Goal: Use online tool/utility: Utilize a website feature to perform a specific function

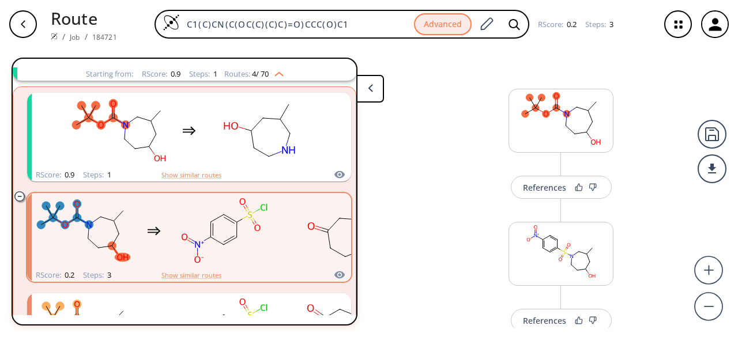
scroll to position [220, 0]
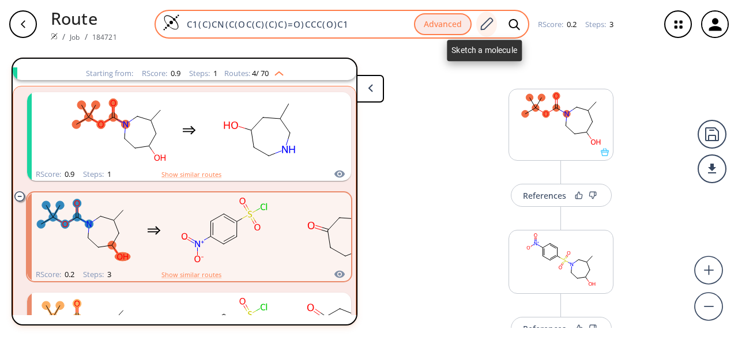
click at [481, 24] on icon at bounding box center [486, 24] width 16 height 15
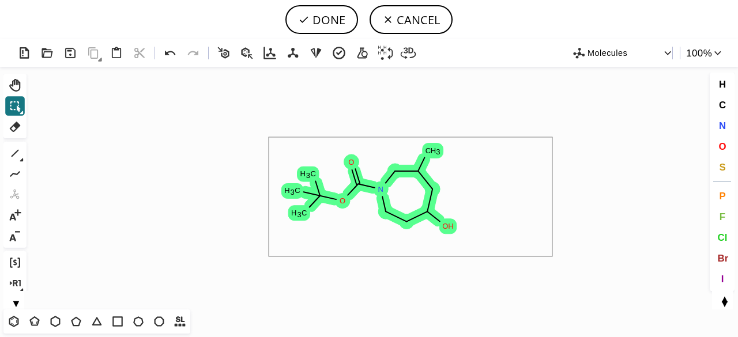
drag, startPoint x: 269, startPoint y: 137, endPoint x: 556, endPoint y: 248, distance: 308.3
click at [555, 251] on icon "Created with [PERSON_NAME] 2.3.0 C H 3 N O C H 3 C H 3 C H 3 O O H" at bounding box center [368, 188] width 675 height 243
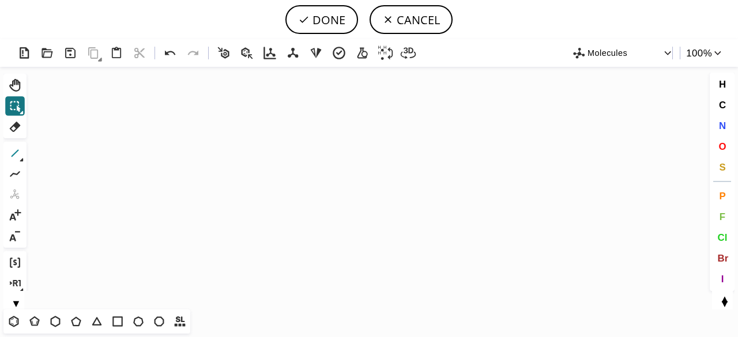
click at [14, 155] on icon at bounding box center [14, 153] width 15 height 15
click at [317, 149] on icon "Created with [PERSON_NAME] 2.3.0" at bounding box center [368, 188] width 675 height 243
drag, startPoint x: 319, startPoint y: 175, endPoint x: 301, endPoint y: 183, distance: 20.4
drag, startPoint x: 301, startPoint y: 234, endPoint x: 306, endPoint y: 228, distance: 7.8
drag, startPoint x: 724, startPoint y: 142, endPoint x: 373, endPoint y: 183, distance: 352.6
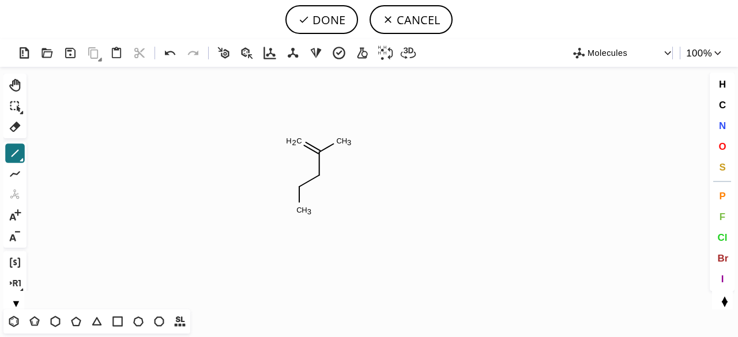
click at [723, 142] on span "O" at bounding box center [721, 146] width 7 height 11
click at [299, 142] on tspan "O" at bounding box center [299, 142] width 6 height 9
drag, startPoint x: 320, startPoint y: 178, endPoint x: 322, endPoint y: 184, distance: 5.9
click at [320, 179] on tspan "O" at bounding box center [320, 178] width 6 height 9
click at [20, 146] on icon at bounding box center [14, 153] width 15 height 15
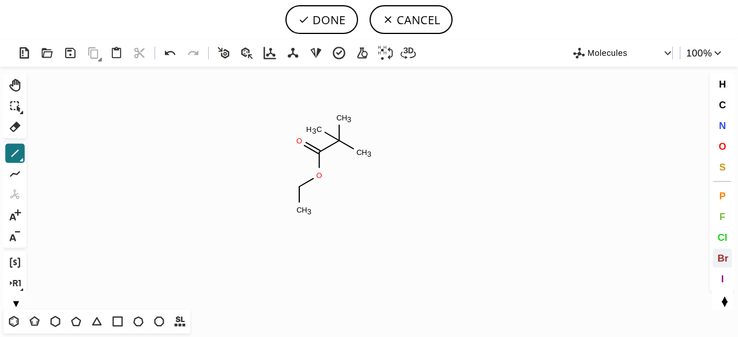
click at [725, 259] on span "Br" at bounding box center [722, 257] width 11 height 11
click at [347, 118] on tspan "Br" at bounding box center [347, 118] width 8 height 9
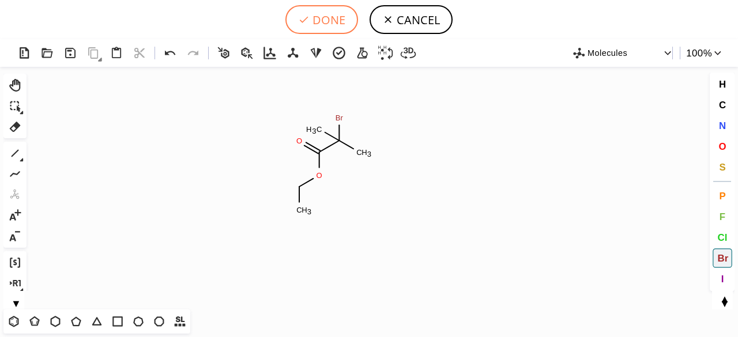
click at [318, 22] on button "DONE" at bounding box center [321, 19] width 73 height 29
type input "C(OCC)(=O)C(C)(Br)C"
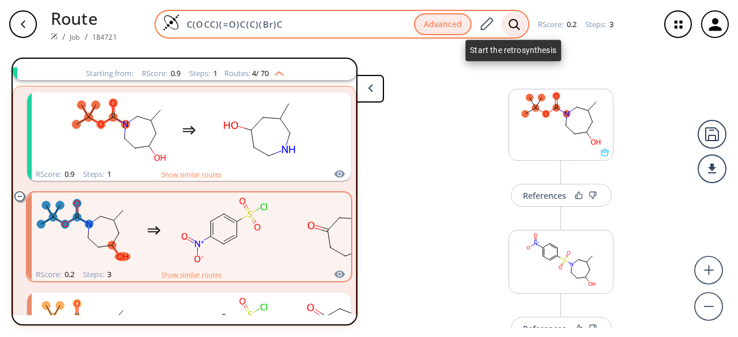
click at [511, 20] on icon at bounding box center [513, 23] width 11 height 11
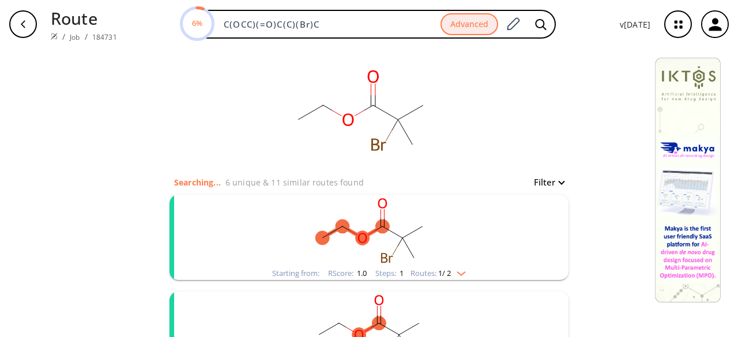
click at [446, 250] on rect "clusters" at bounding box center [369, 231] width 300 height 72
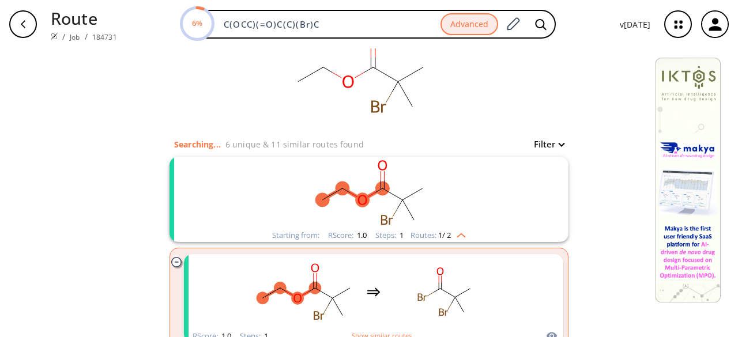
scroll to position [115, 0]
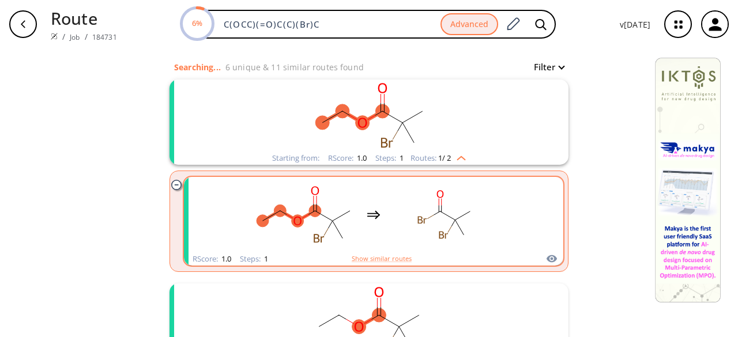
click at [404, 240] on rect "clusters" at bounding box center [444, 215] width 104 height 72
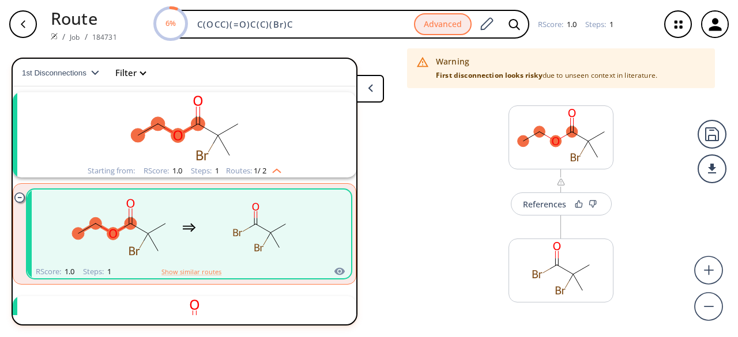
scroll to position [26, 0]
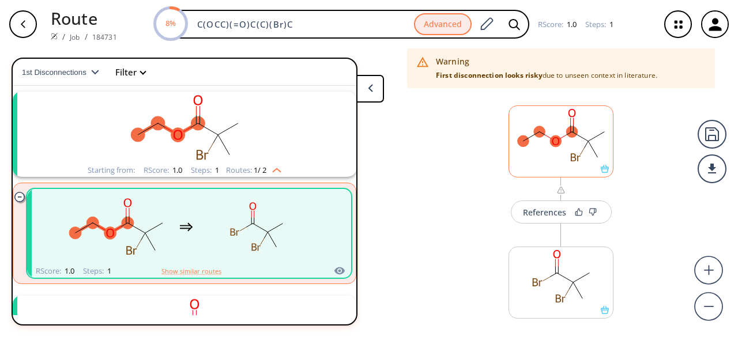
click at [540, 152] on rect at bounding box center [561, 135] width 104 height 59
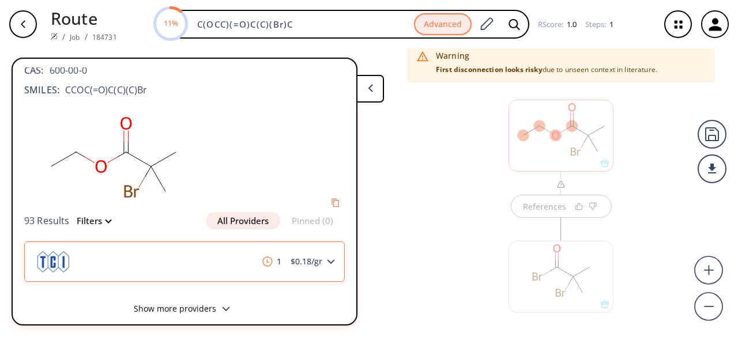
scroll to position [24, 0]
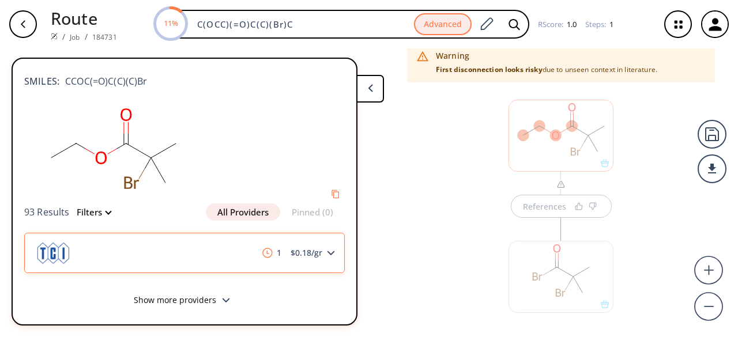
click at [239, 260] on div "1 $ 0.18 /gr" at bounding box center [184, 253] width 320 height 40
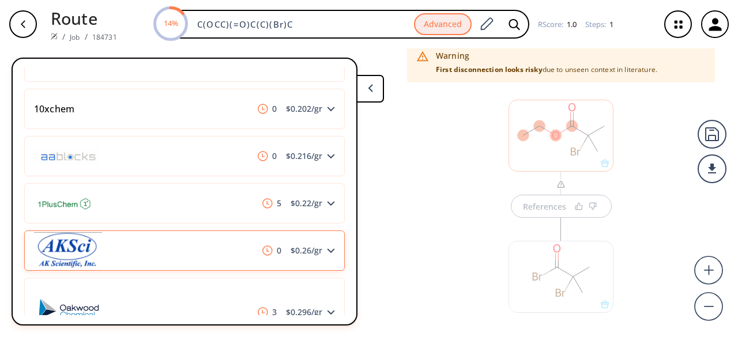
scroll to position [74, 0]
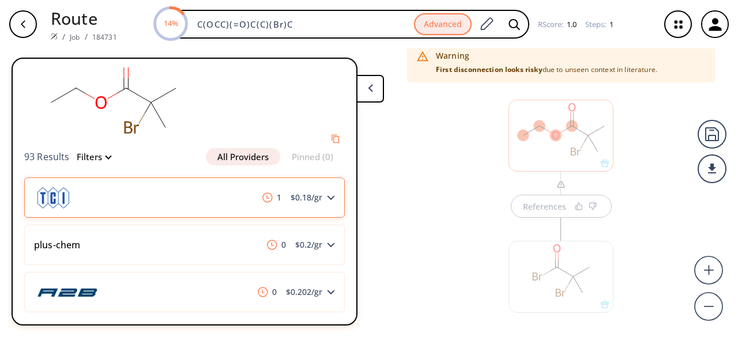
click at [189, 195] on div "1 $ 0.18 /gr" at bounding box center [184, 197] width 320 height 40
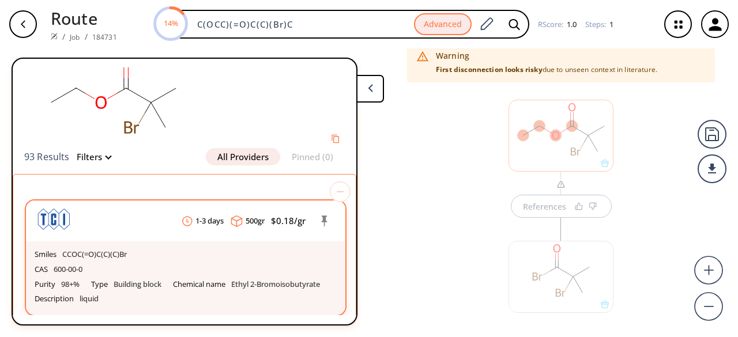
click at [207, 266] on div "CAS 600-00-0" at bounding box center [186, 269] width 302 height 15
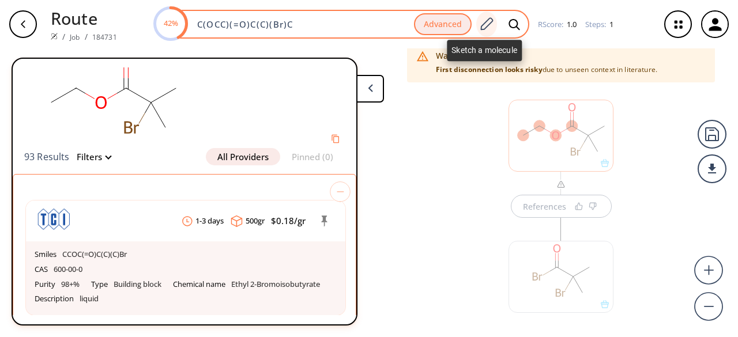
click at [485, 26] on icon at bounding box center [486, 24] width 16 height 15
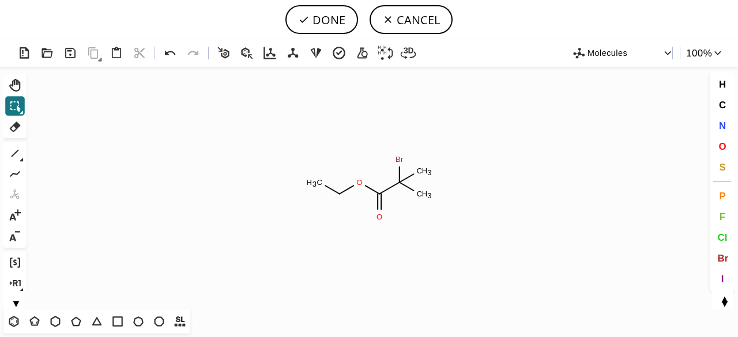
drag, startPoint x: 18, startPoint y: 148, endPoint x: 161, endPoint y: 153, distance: 142.4
click at [21, 149] on icon at bounding box center [14, 153] width 15 height 15
click at [721, 100] on span "C" at bounding box center [721, 104] width 7 height 11
click at [399, 161] on tspan "C" at bounding box center [399, 161] width 6 height 9
click at [14, 150] on icon at bounding box center [14, 153] width 15 height 15
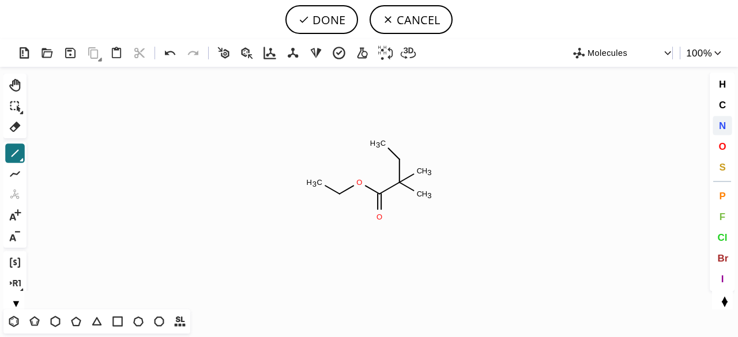
click at [722, 125] on span "N" at bounding box center [721, 125] width 7 height 11
click at [387, 147] on tspan "N" at bounding box center [387, 147] width 6 height 9
click at [384, 145] on tspan "N" at bounding box center [384, 145] width 6 height 9
click at [14, 157] on icon at bounding box center [14, 153] width 15 height 15
drag, startPoint x: 381, startPoint y: 142, endPoint x: 375, endPoint y: 107, distance: 35.7
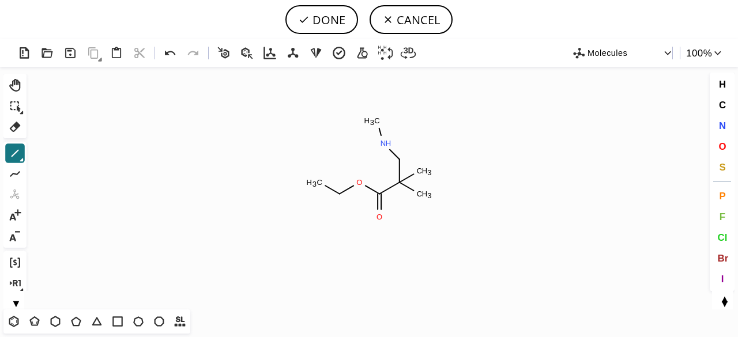
drag, startPoint x: 372, startPoint y: 122, endPoint x: 341, endPoint y: 127, distance: 31.1
drag, startPoint x: 354, startPoint y: 127, endPoint x: 317, endPoint y: 100, distance: 45.3
drag, startPoint x: 341, startPoint y: 114, endPoint x: 328, endPoint y: 119, distance: 13.7
click at [723, 139] on button "O" at bounding box center [722, 147] width 20 height 20
click at [334, 150] on tspan "O" at bounding box center [334, 150] width 6 height 9
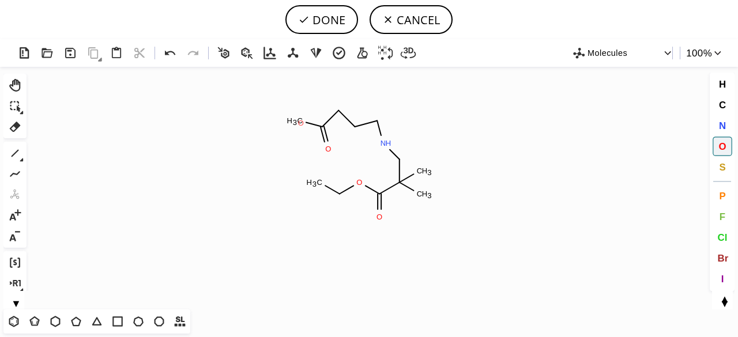
click at [301, 123] on tspan "O" at bounding box center [301, 123] width 6 height 9
drag, startPoint x: 14, startPoint y: 146, endPoint x: 22, endPoint y: 141, distance: 9.6
click at [16, 146] on icon at bounding box center [14, 153] width 15 height 15
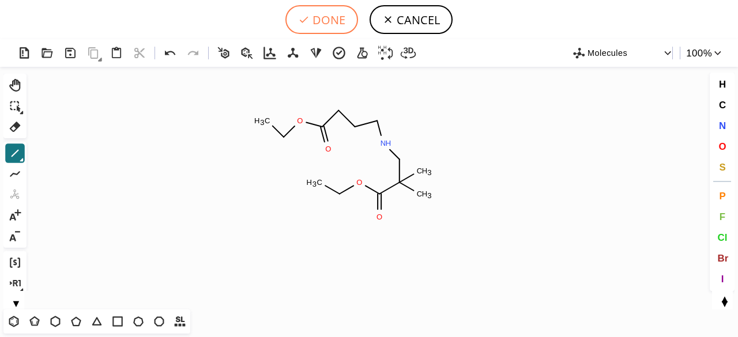
click at [323, 18] on button "DONE" at bounding box center [321, 19] width 73 height 29
type input "C(C(C)(CNCCCC(=O)OCC)C)(=O)OCC"
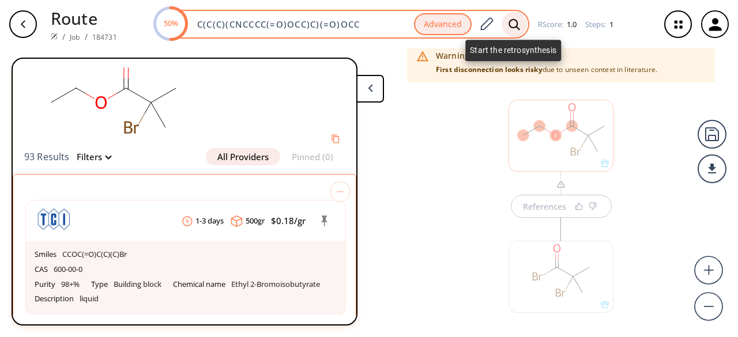
click at [511, 18] on icon at bounding box center [514, 24] width 12 height 12
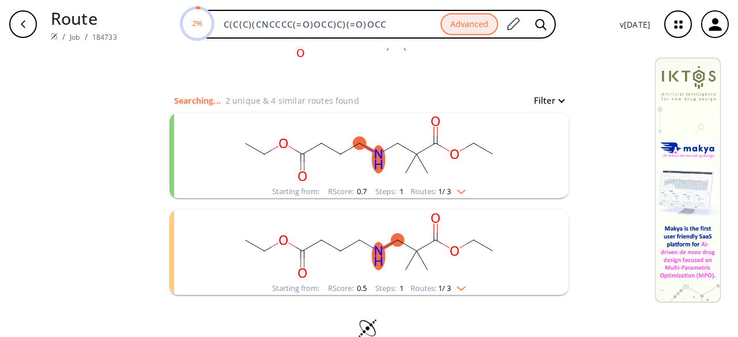
scroll to position [103, 0]
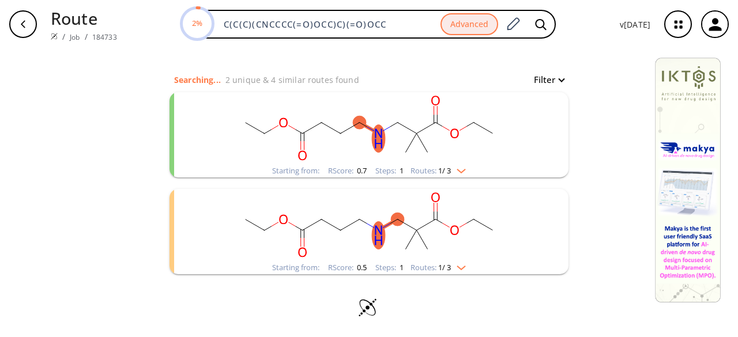
click at [454, 148] on rect "clusters" at bounding box center [369, 128] width 300 height 72
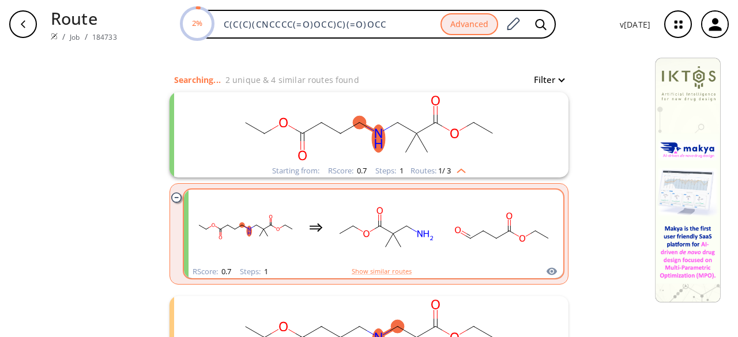
click at [438, 232] on div "clusters" at bounding box center [374, 227] width 360 height 75
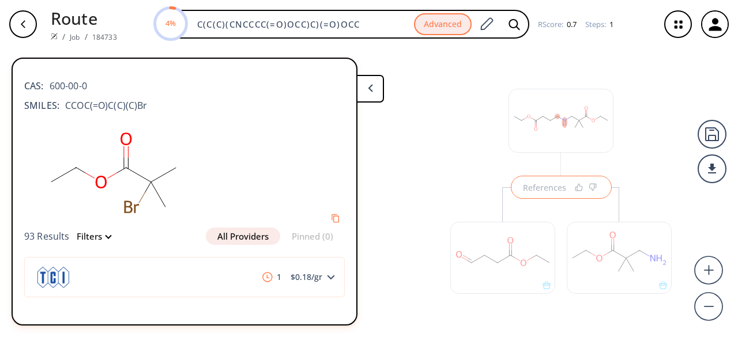
click at [541, 190] on div at bounding box center [502, 252] width 116 height 130
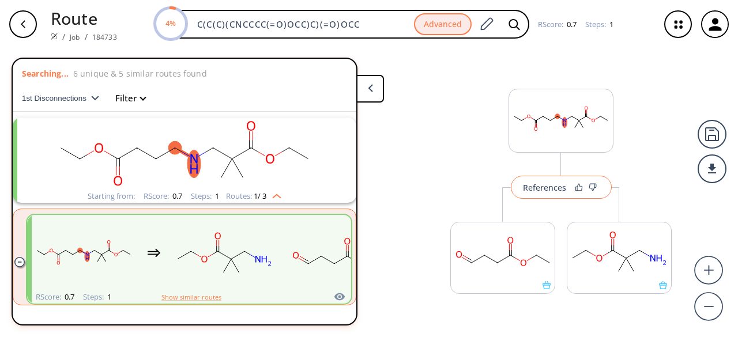
scroll to position [26, 0]
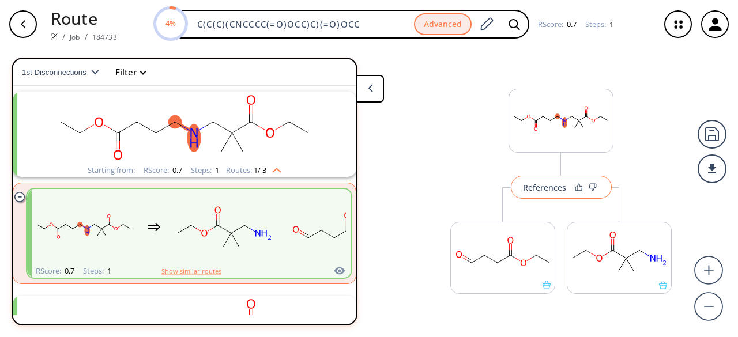
click at [541, 190] on div "References" at bounding box center [544, 187] width 43 height 7
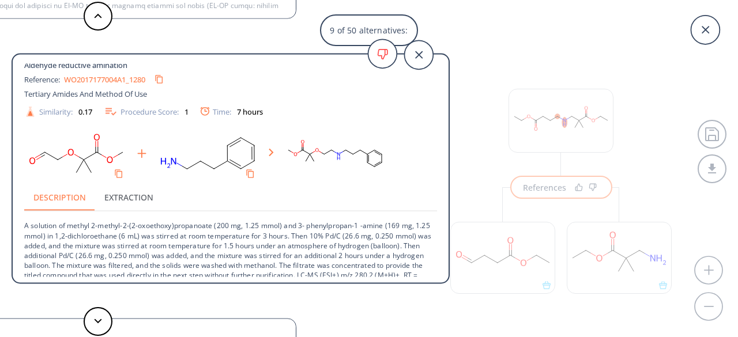
scroll to position [0, 0]
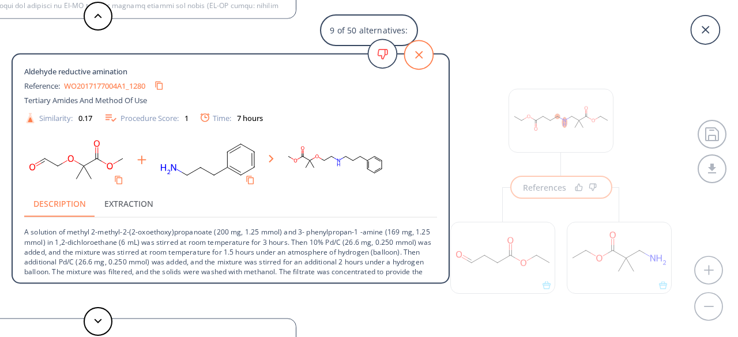
click at [418, 54] on icon at bounding box center [418, 54] width 7 height 7
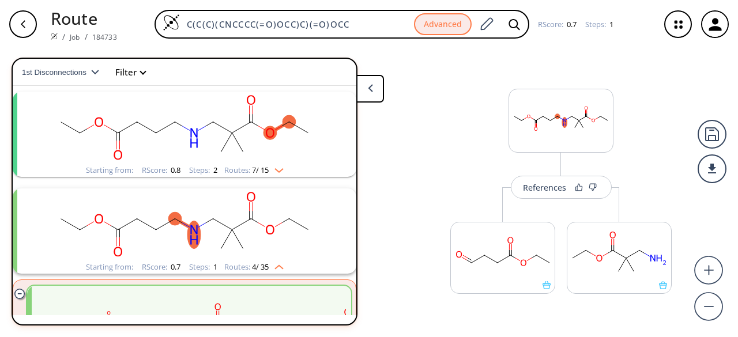
click at [369, 90] on icon at bounding box center [370, 88] width 5 height 8
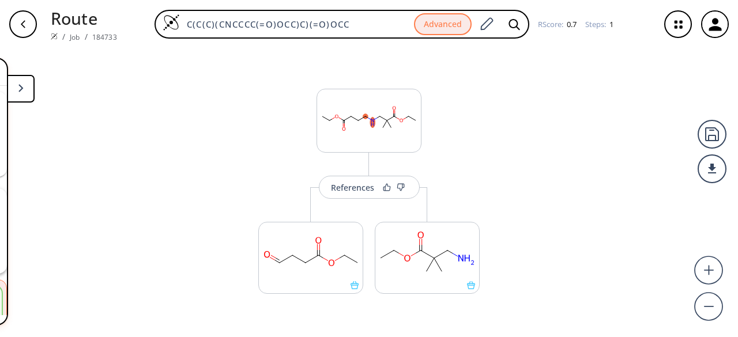
scroll to position [12, 0]
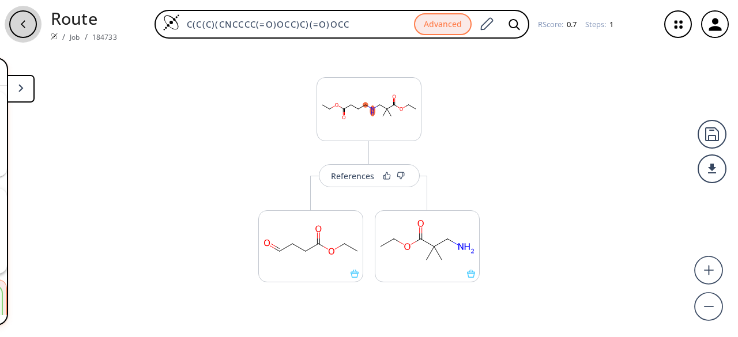
click at [21, 21] on icon "button" at bounding box center [22, 24] width 9 height 9
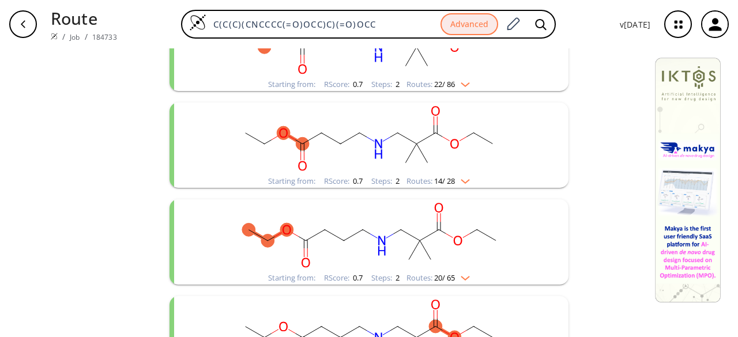
scroll to position [529, 0]
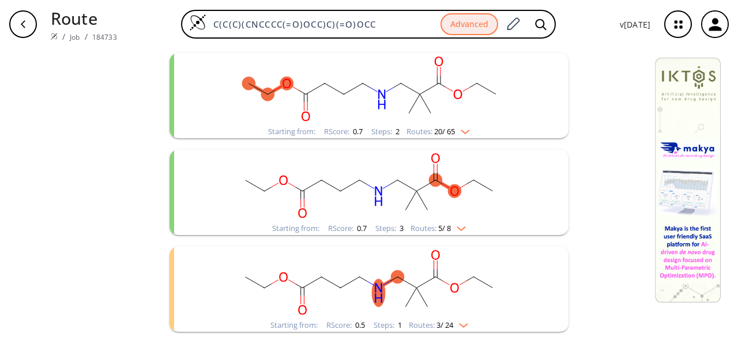
click at [323, 201] on rect "clusters" at bounding box center [369, 186] width 300 height 72
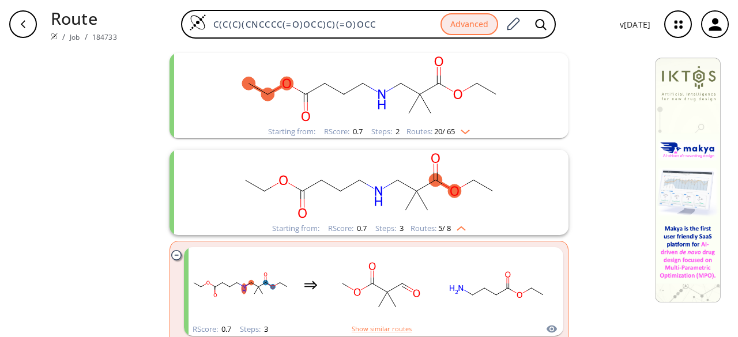
scroll to position [644, 0]
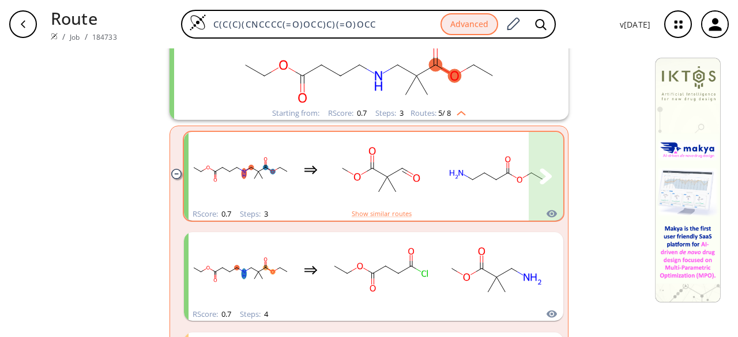
click at [337, 199] on rect "clusters" at bounding box center [381, 170] width 104 height 72
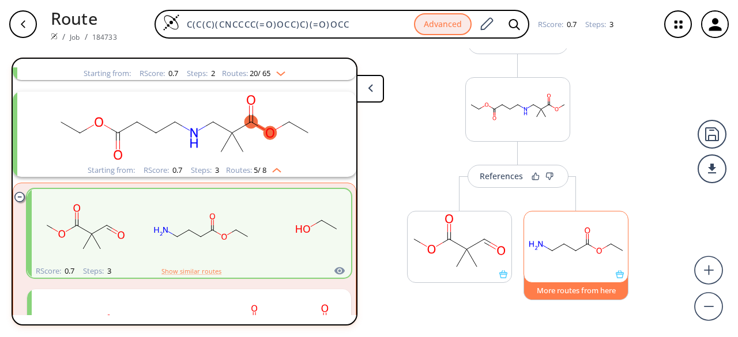
scroll to position [288, 0]
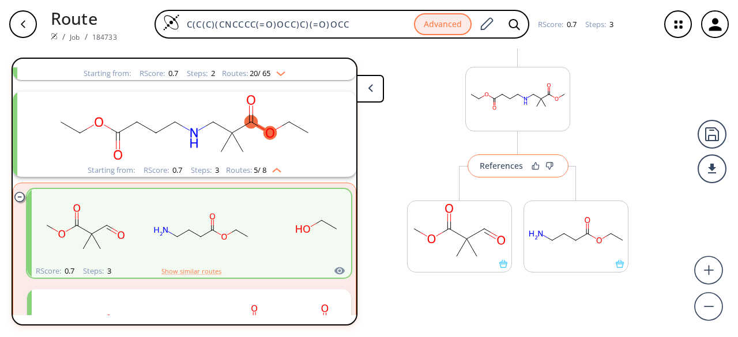
click at [510, 169] on div "References" at bounding box center [500, 165] width 43 height 7
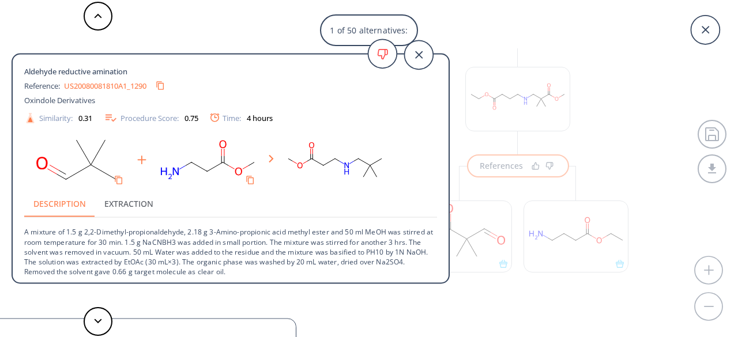
scroll to position [1, 0]
click at [422, 55] on icon at bounding box center [418, 54] width 29 height 29
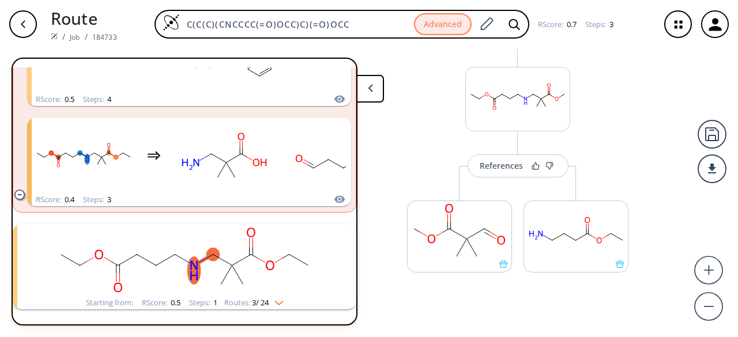
scroll to position [991, 0]
click at [234, 226] on rect "clusters" at bounding box center [185, 260] width 300 height 72
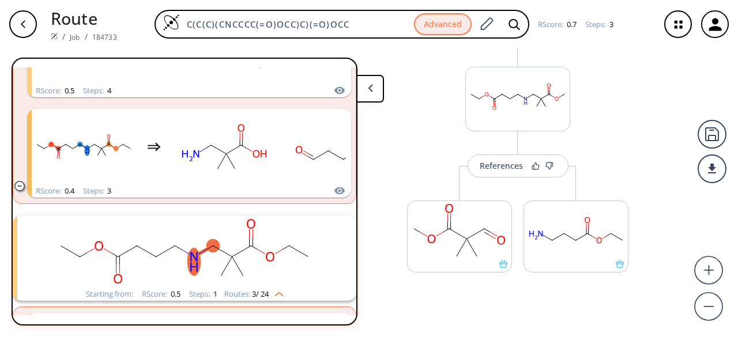
click at [234, 226] on rect "clusters" at bounding box center [185, 251] width 300 height 72
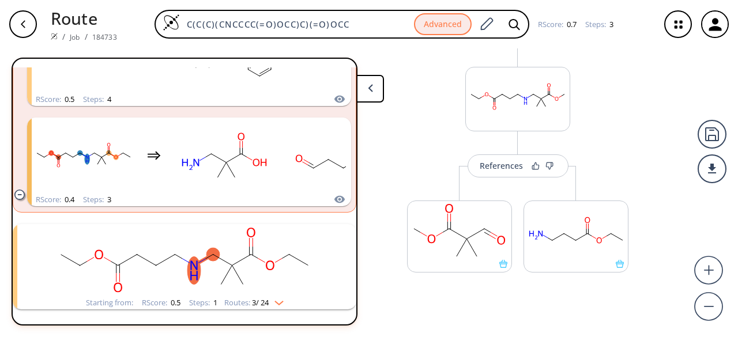
click at [232, 252] on rect "clusters" at bounding box center [185, 260] width 300 height 72
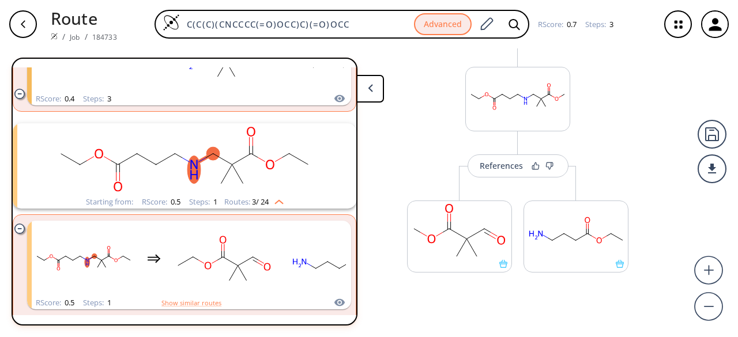
scroll to position [1222, 0]
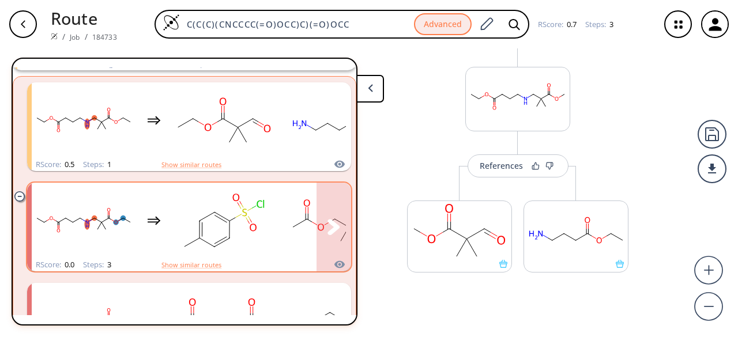
click at [252, 224] on icon "clusters" at bounding box center [252, 227] width 7 height 7
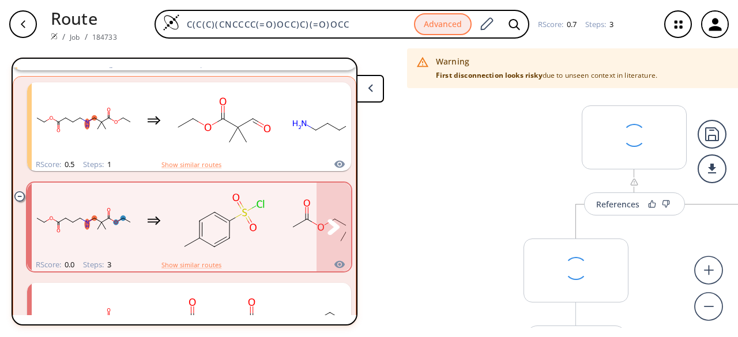
click at [256, 245] on rect "clusters" at bounding box center [224, 220] width 104 height 72
